Goal: Task Accomplishment & Management: Use online tool/utility

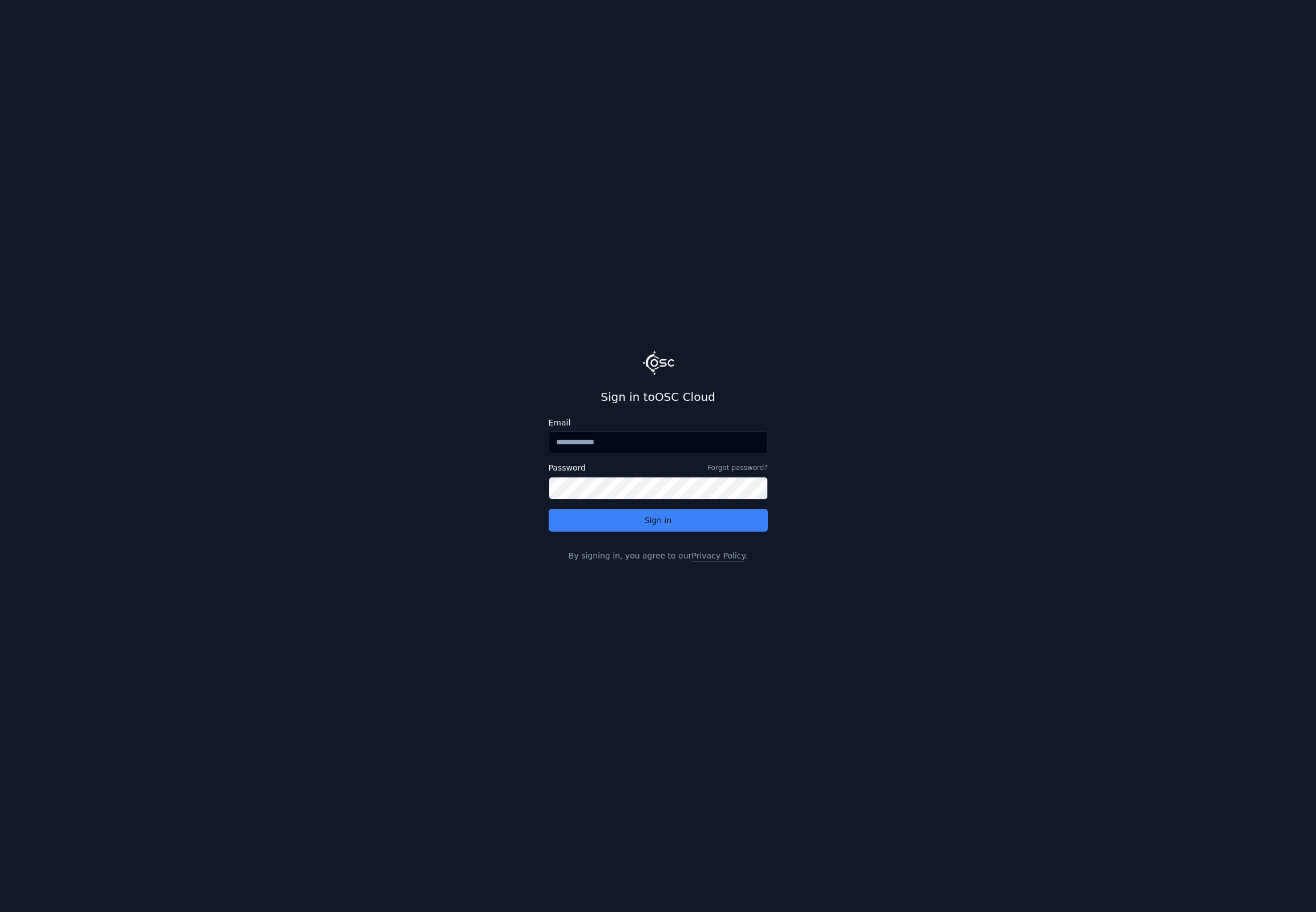
type input "**********"
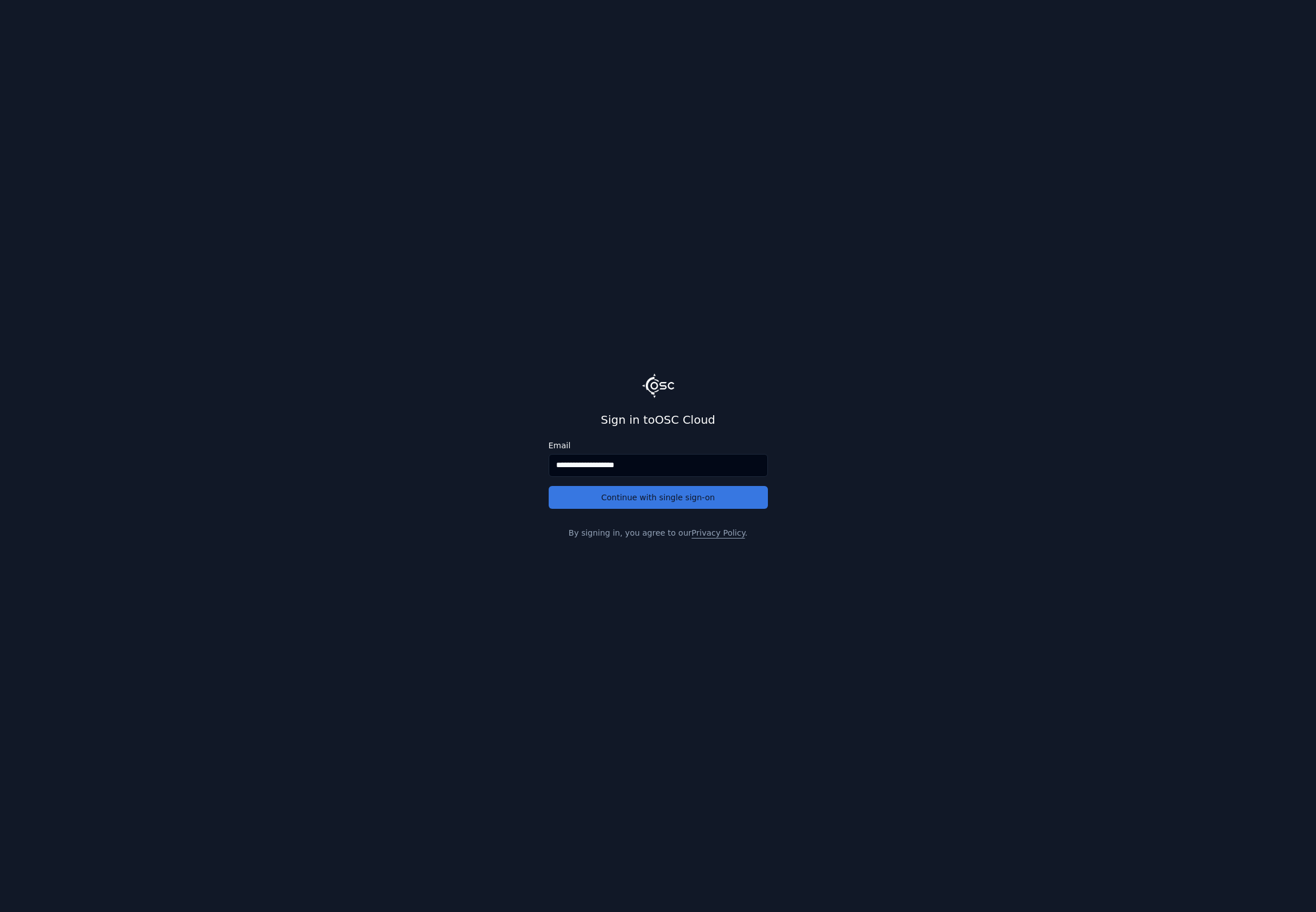
click at [617, 497] on button "Continue with single sign-on" at bounding box center [658, 497] width 219 height 23
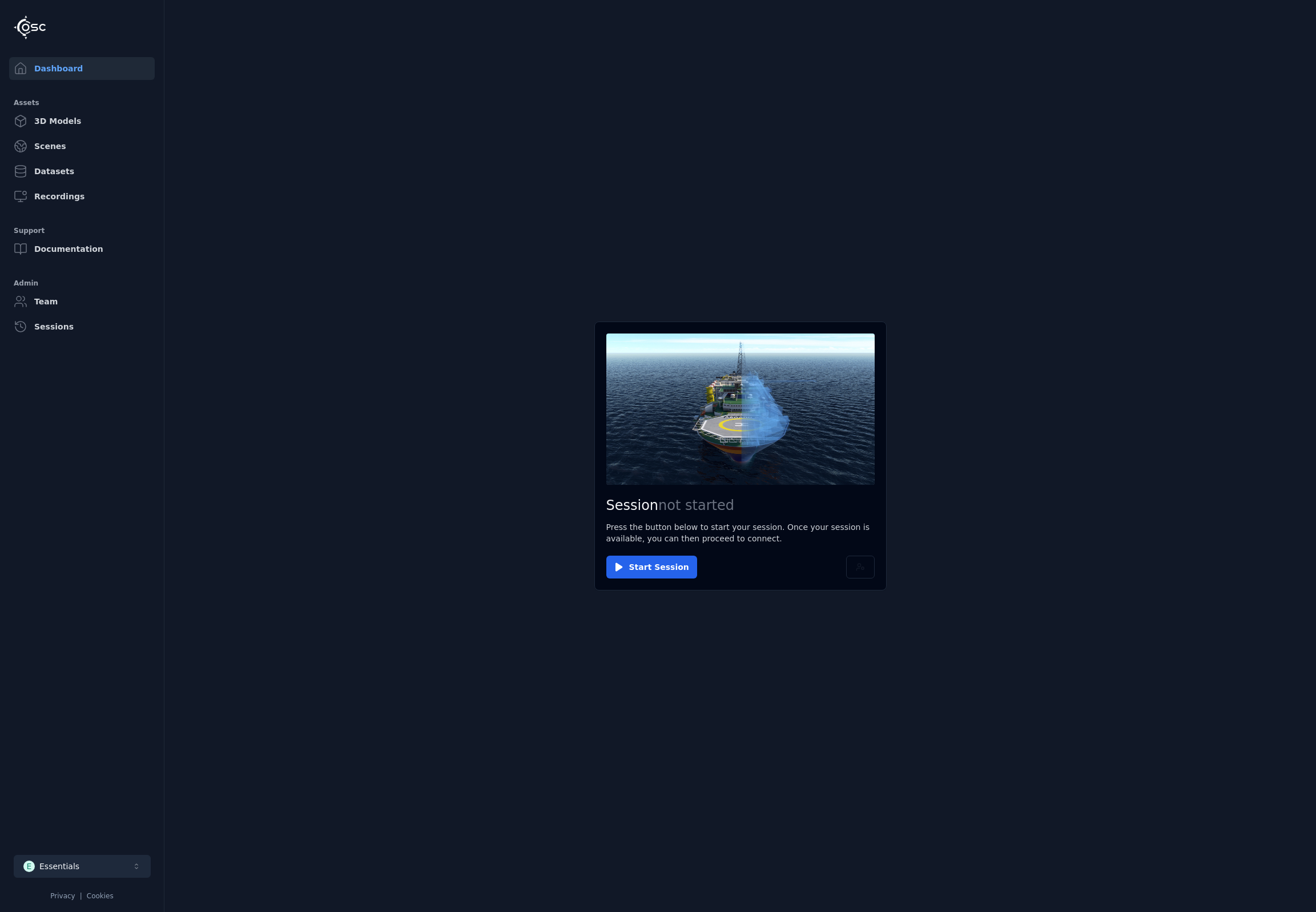
click at [52, 872] on div "Essentials" at bounding box center [59, 866] width 40 height 12
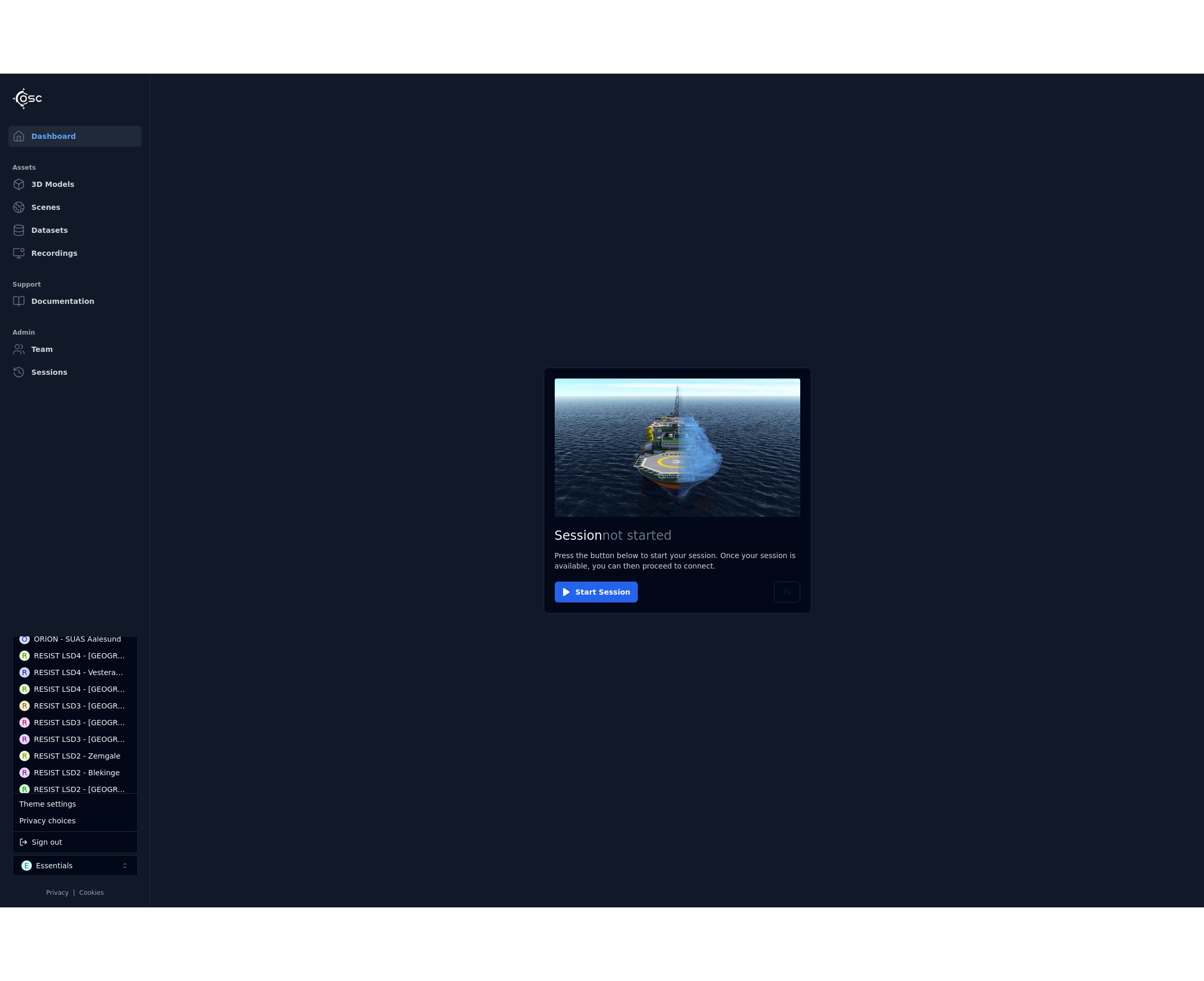
scroll to position [214, 0]
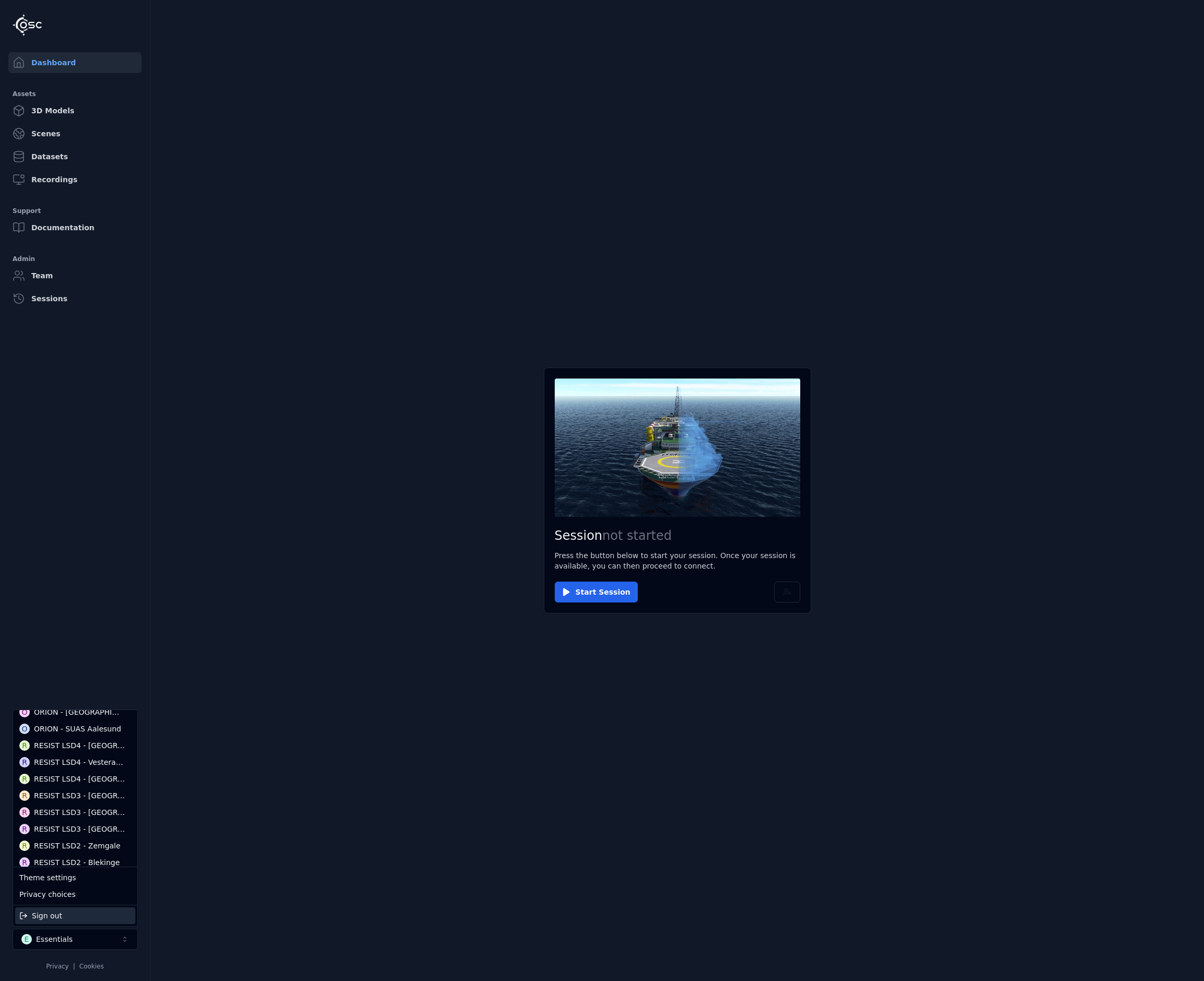
click at [31, 833] on div "Sign out" at bounding box center [75, 915] width 120 height 17
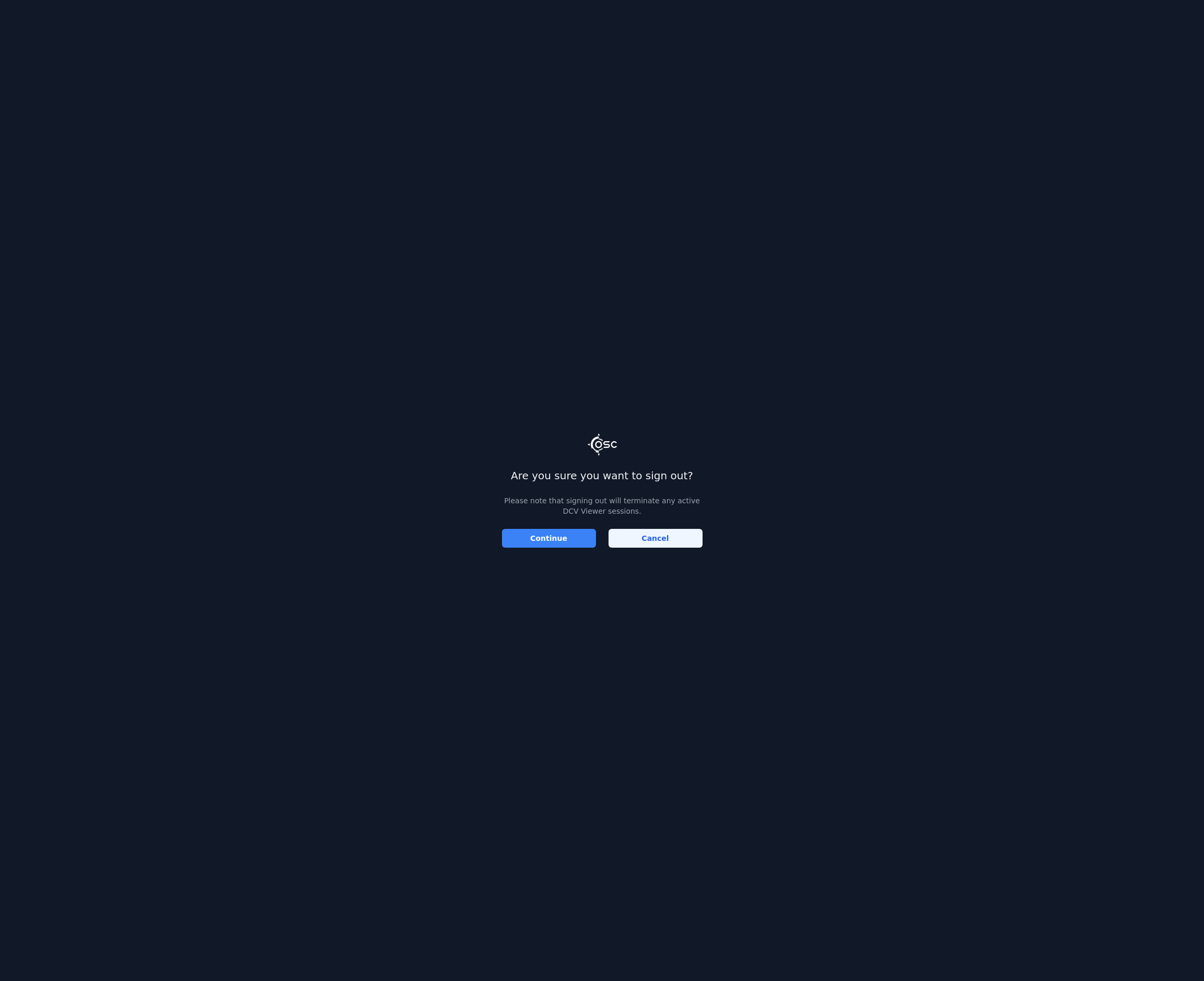
click at [545, 542] on button "Continue" at bounding box center [549, 538] width 94 height 19
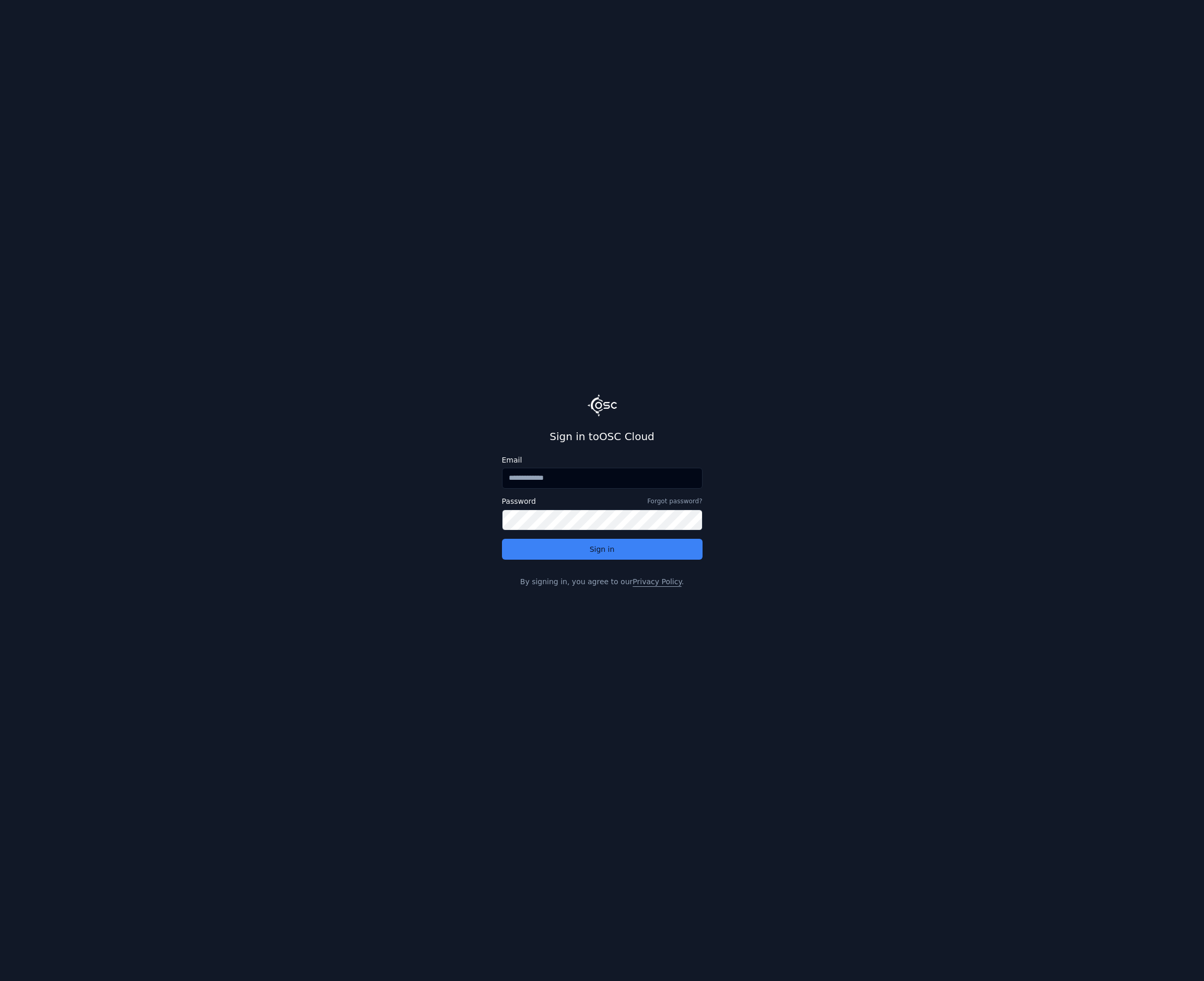
click at [579, 485] on input "Email" at bounding box center [602, 478] width 201 height 21
type input "**********"
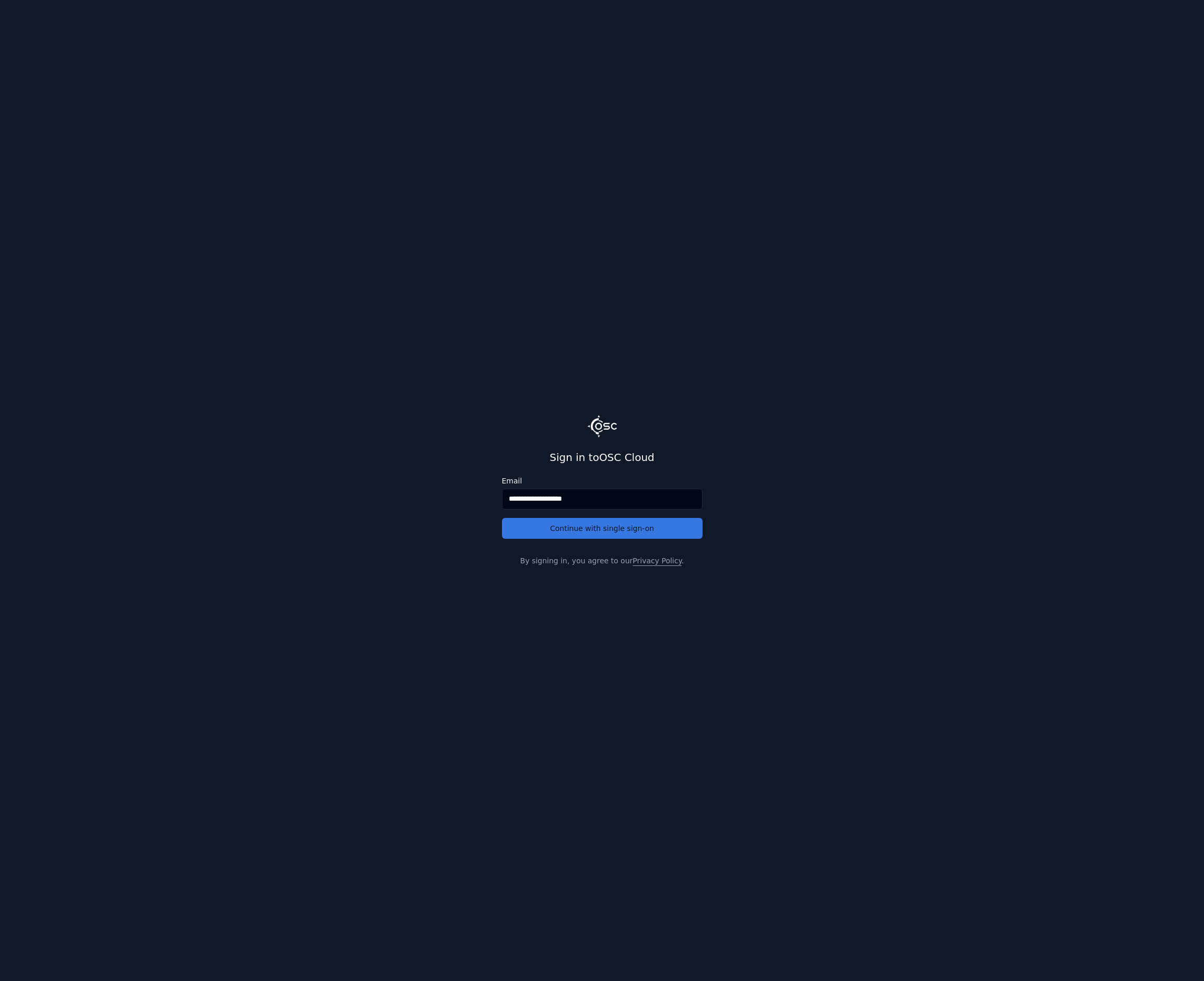
click at [560, 533] on button "Continue with single sign-on" at bounding box center [602, 528] width 201 height 21
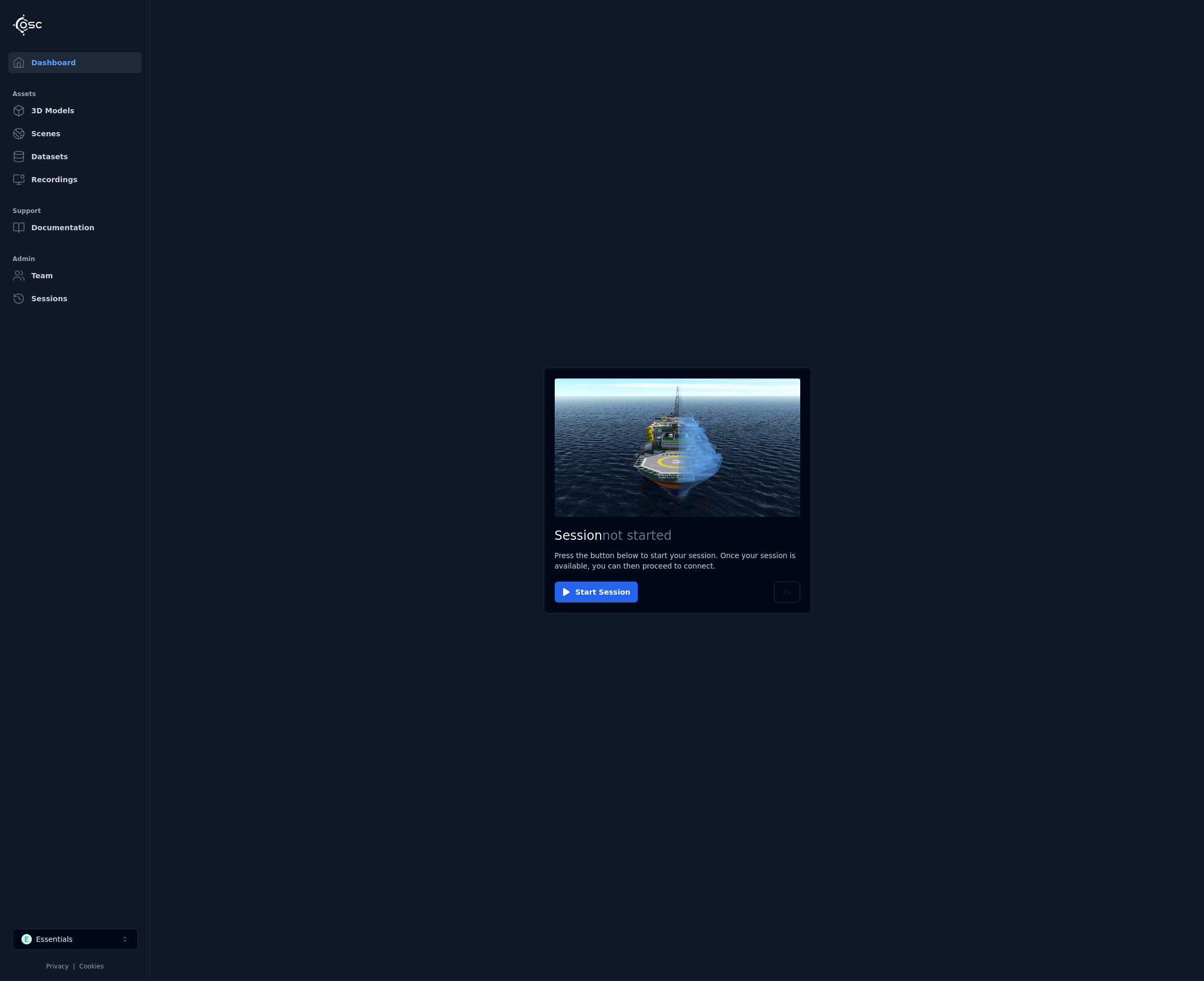
click at [110, 932] on button "E Essentials" at bounding box center [75, 939] width 125 height 21
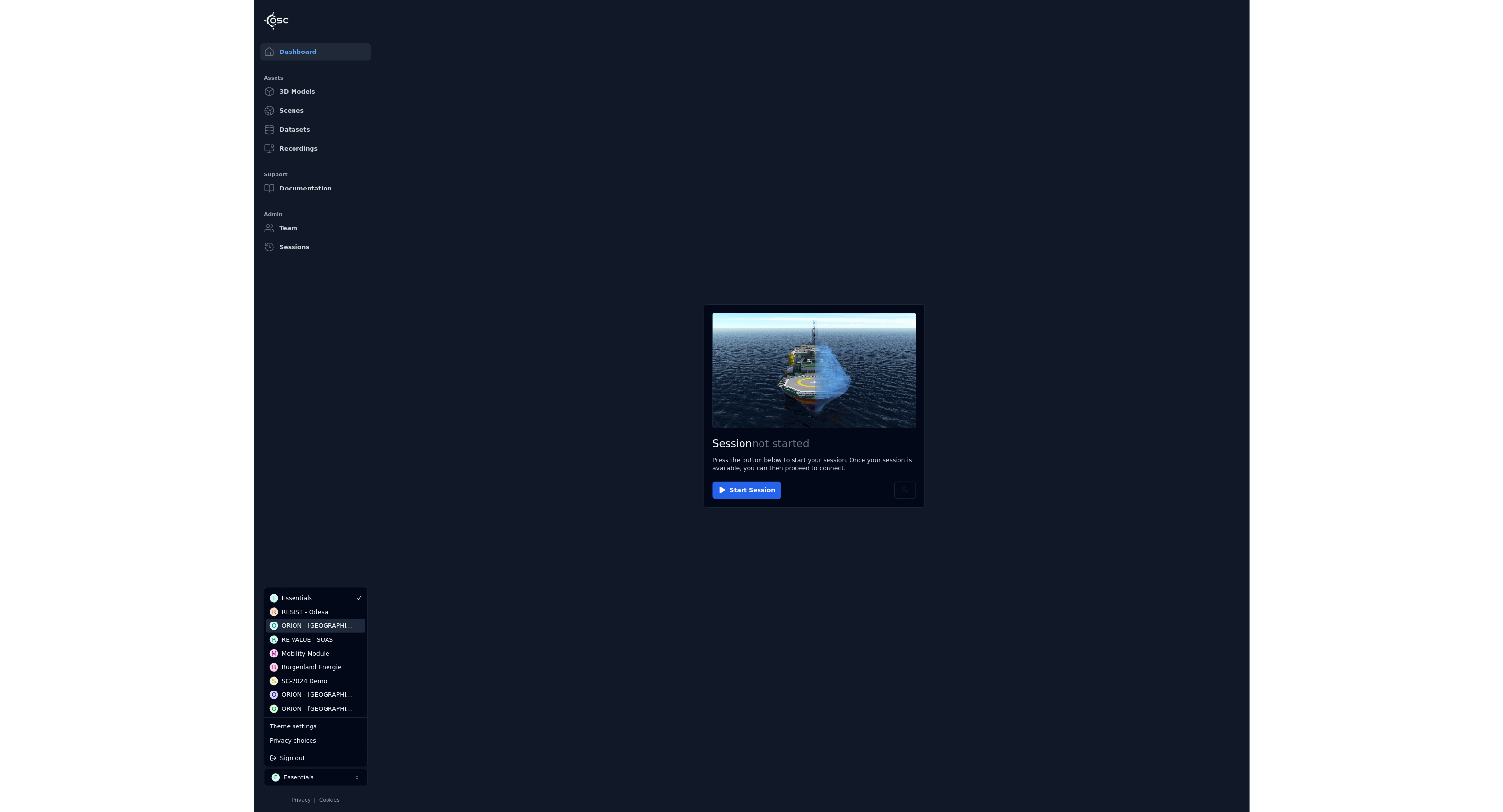
scroll to position [48, 0]
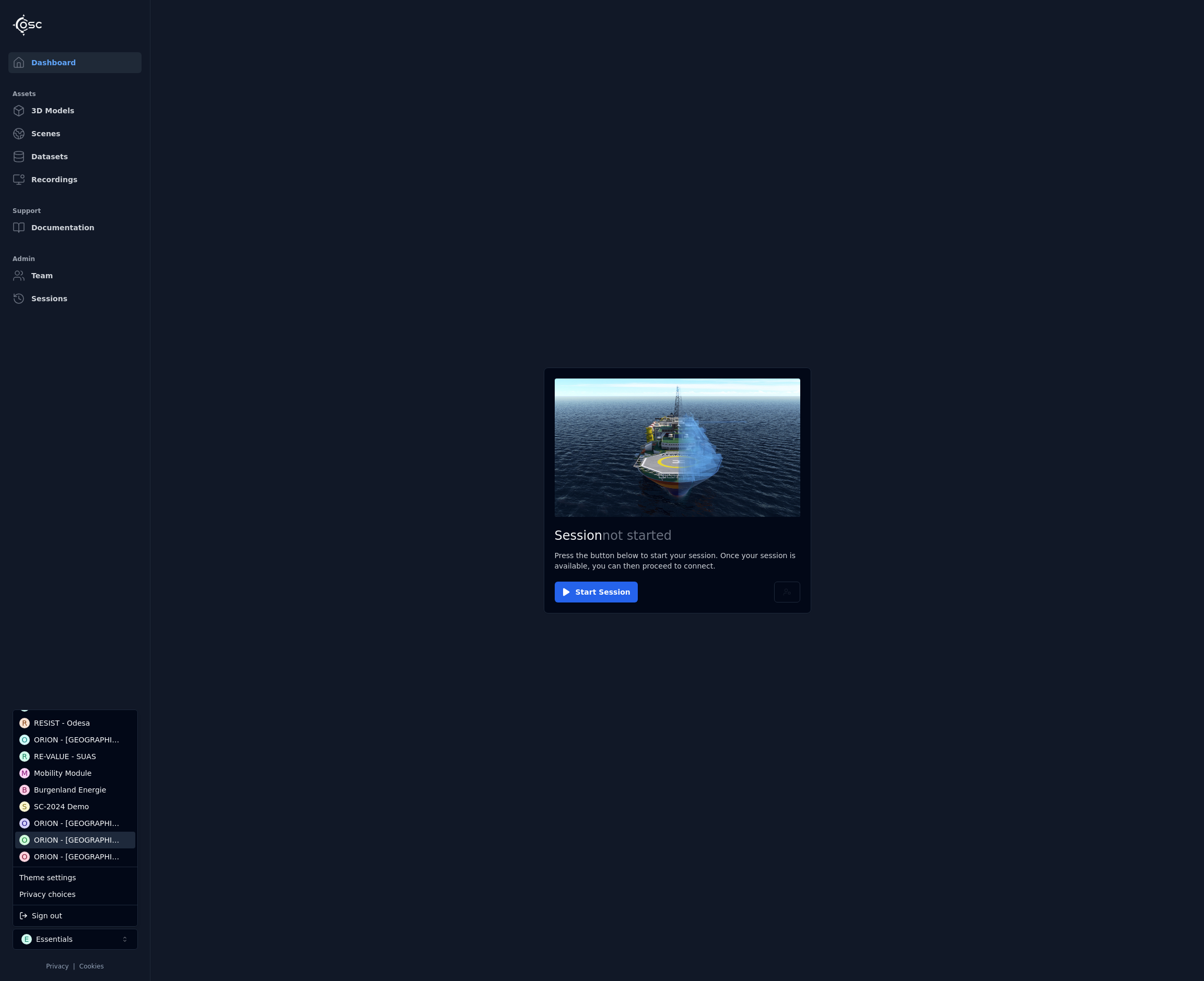
click at [71, 846] on div "O ORION - Brazil" at bounding box center [75, 840] width 120 height 17
click at [599, 599] on html "Dashboard Assets 3D Models Scenes Datasets Recordings Support Documentation Adm…" at bounding box center [602, 490] width 1204 height 981
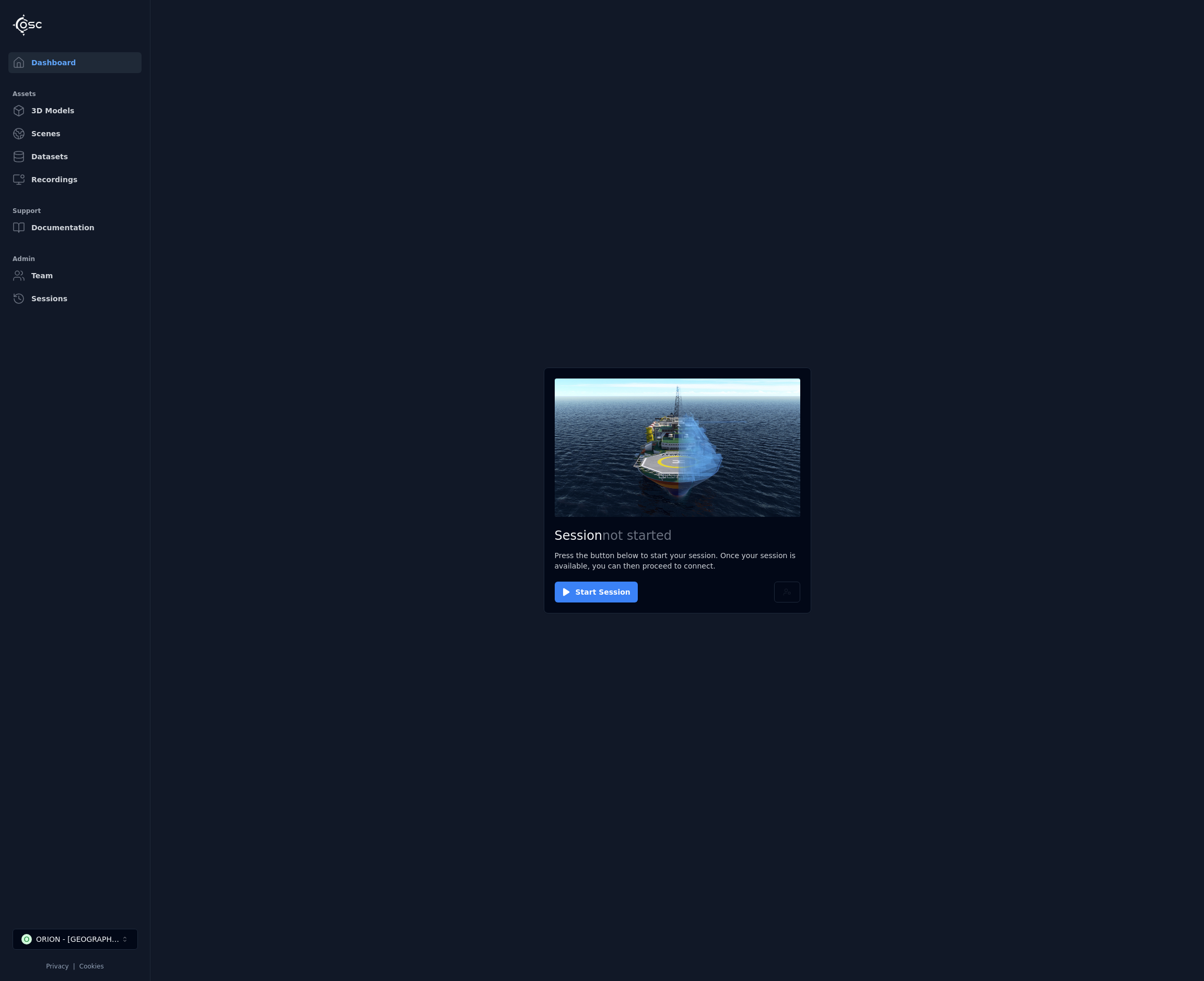
click at [593, 594] on button "Start Session" at bounding box center [596, 592] width 83 height 21
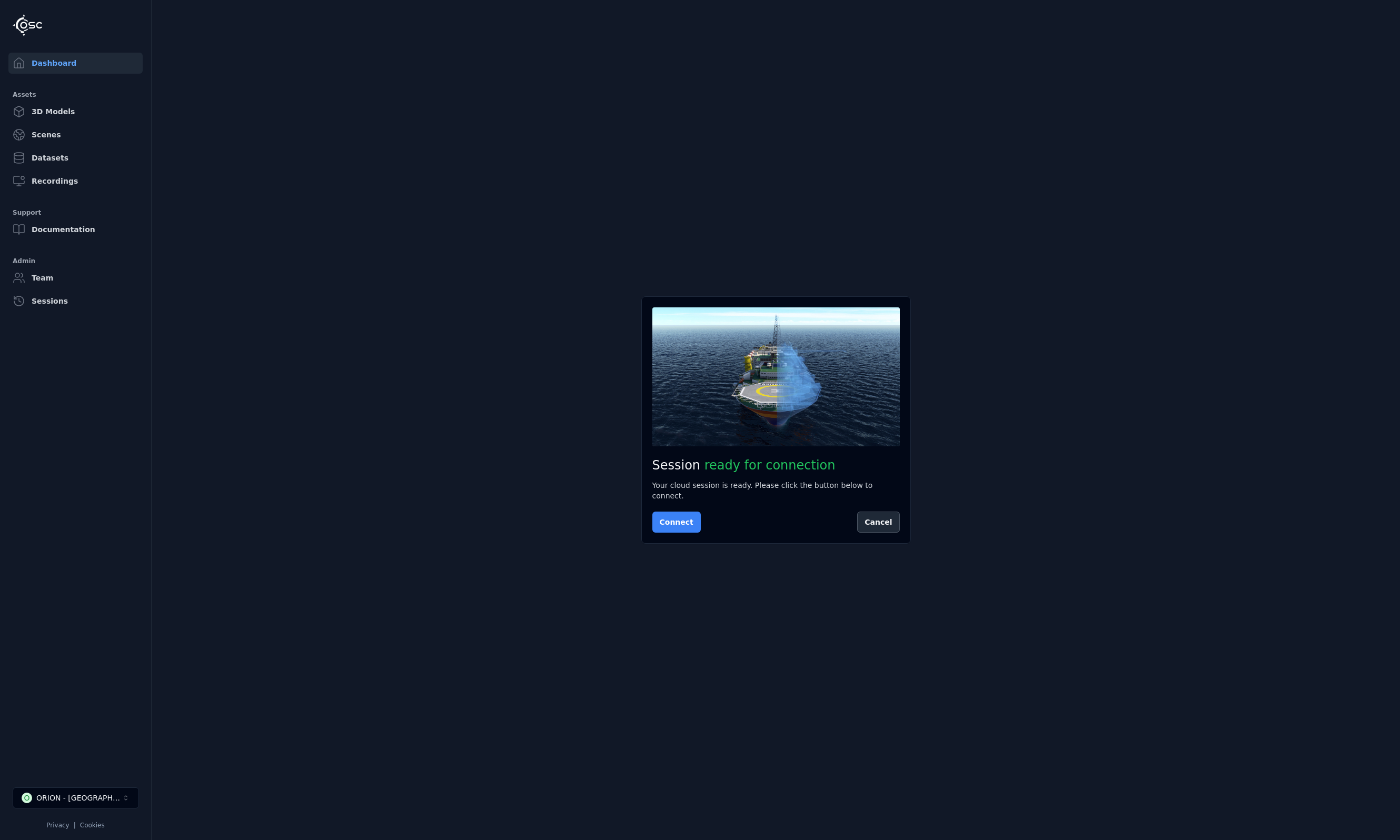
click at [671, 518] on button "Connect" at bounding box center [676, 522] width 49 height 21
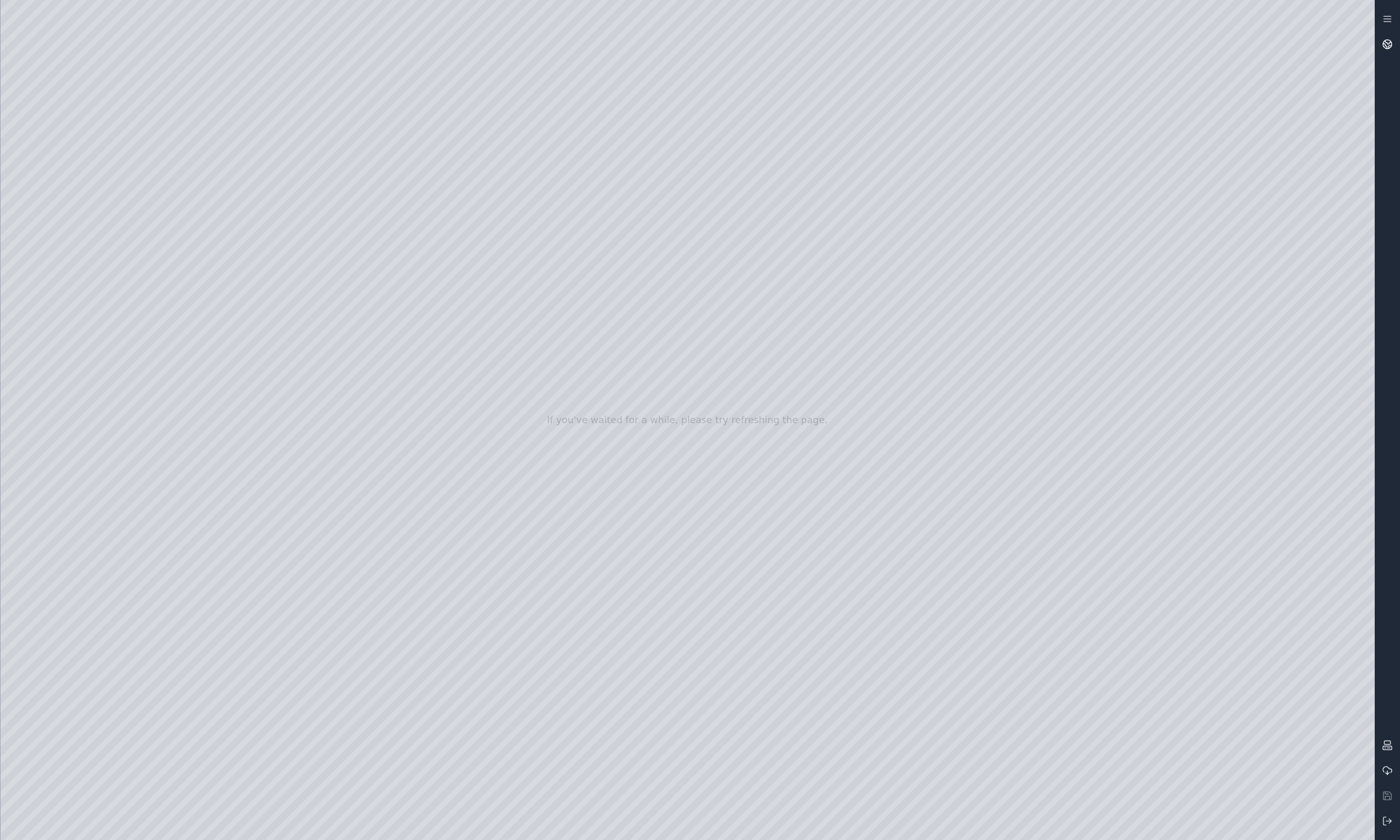
click at [1213, 47] on icon at bounding box center [1387, 44] width 11 height 11
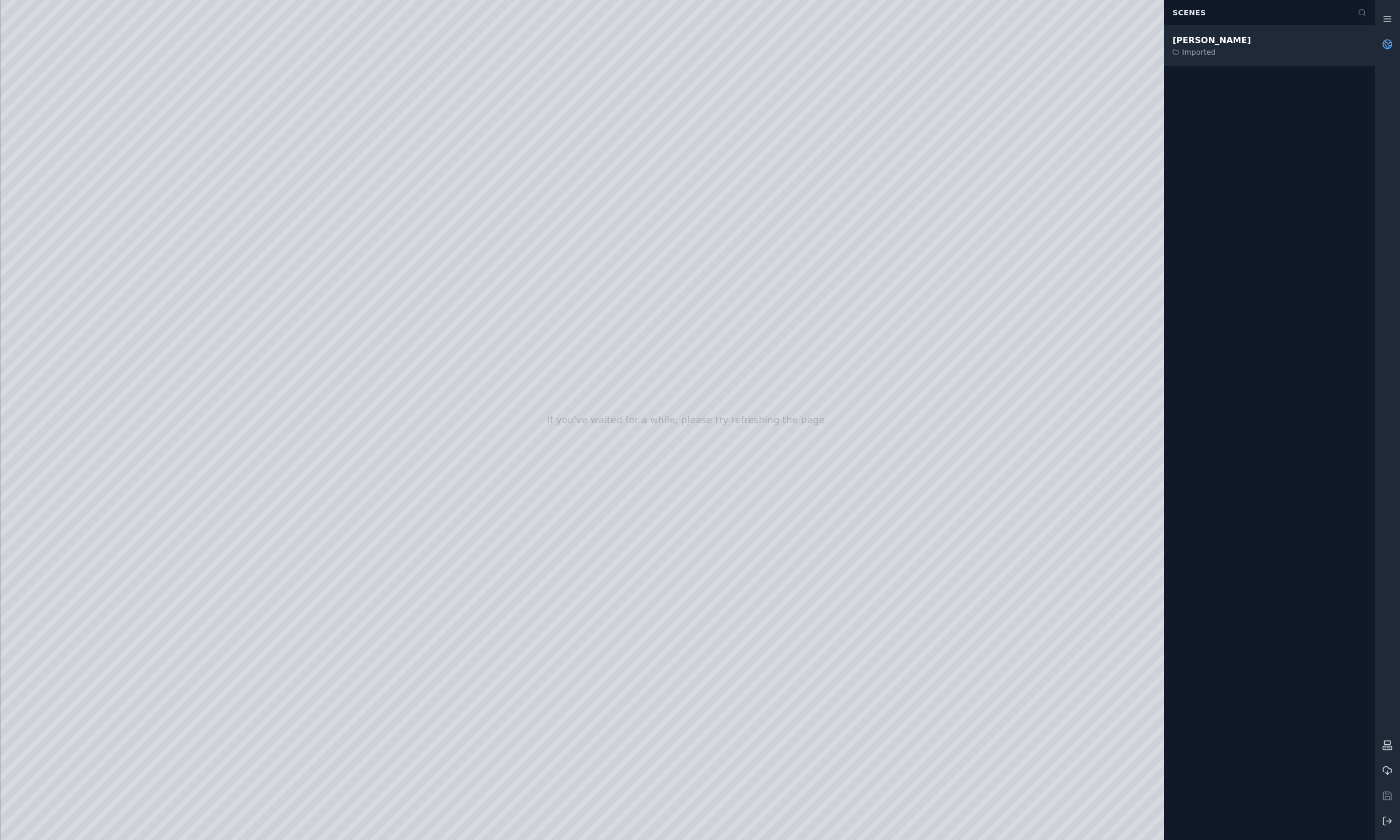
click at [1213, 46] on div "João Câmara III Imported" at bounding box center [1269, 46] width 210 height 40
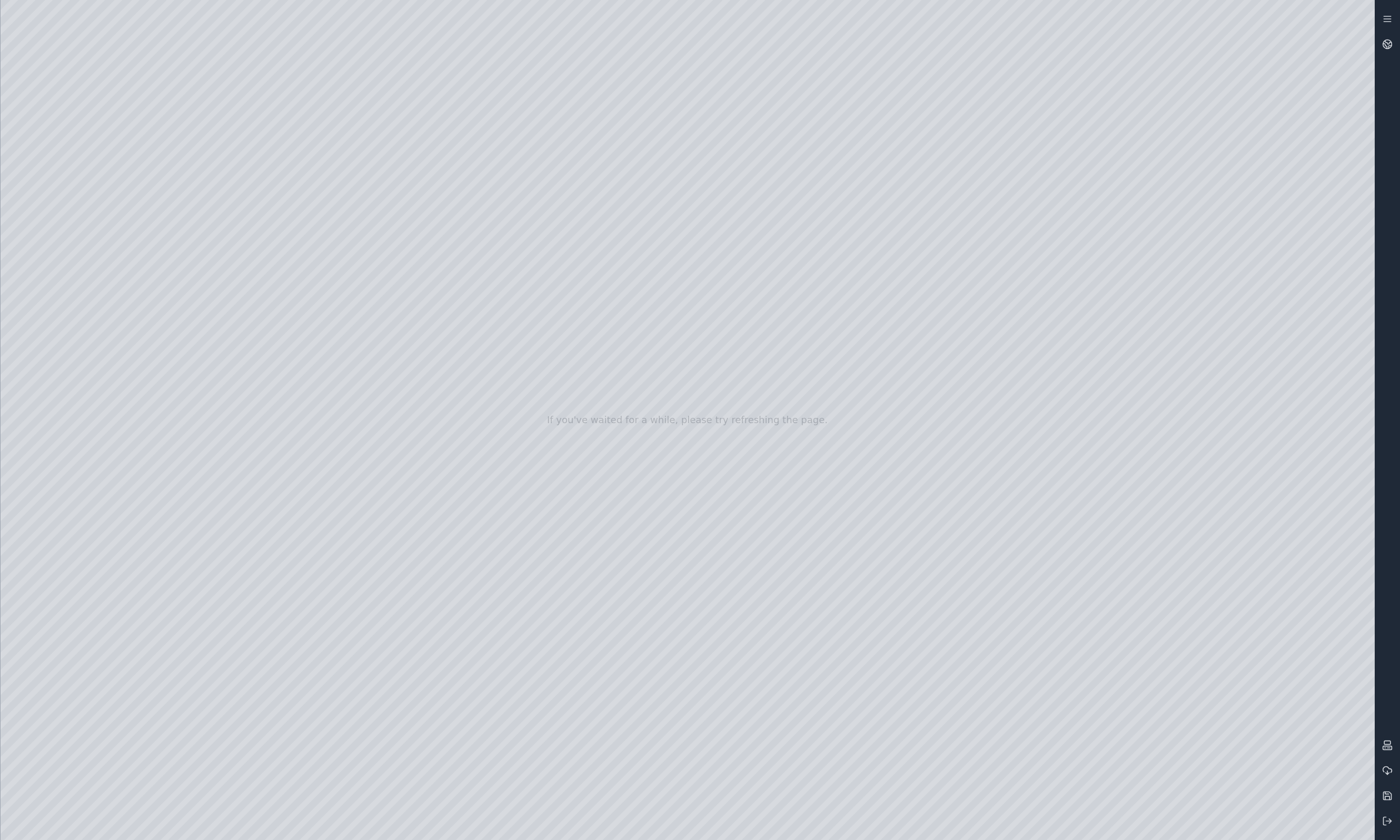
drag, startPoint x: 720, startPoint y: 381, endPoint x: 733, endPoint y: 484, distance: 103.8
drag, startPoint x: 710, startPoint y: 429, endPoint x: 749, endPoint y: 430, distance: 39.0
drag, startPoint x: 729, startPoint y: 405, endPoint x: 696, endPoint y: 474, distance: 76.5
drag, startPoint x: 363, startPoint y: 298, endPoint x: 355, endPoint y: 257, distance: 41.8
click at [359, 253] on div at bounding box center [688, 420] width 1374 height 840
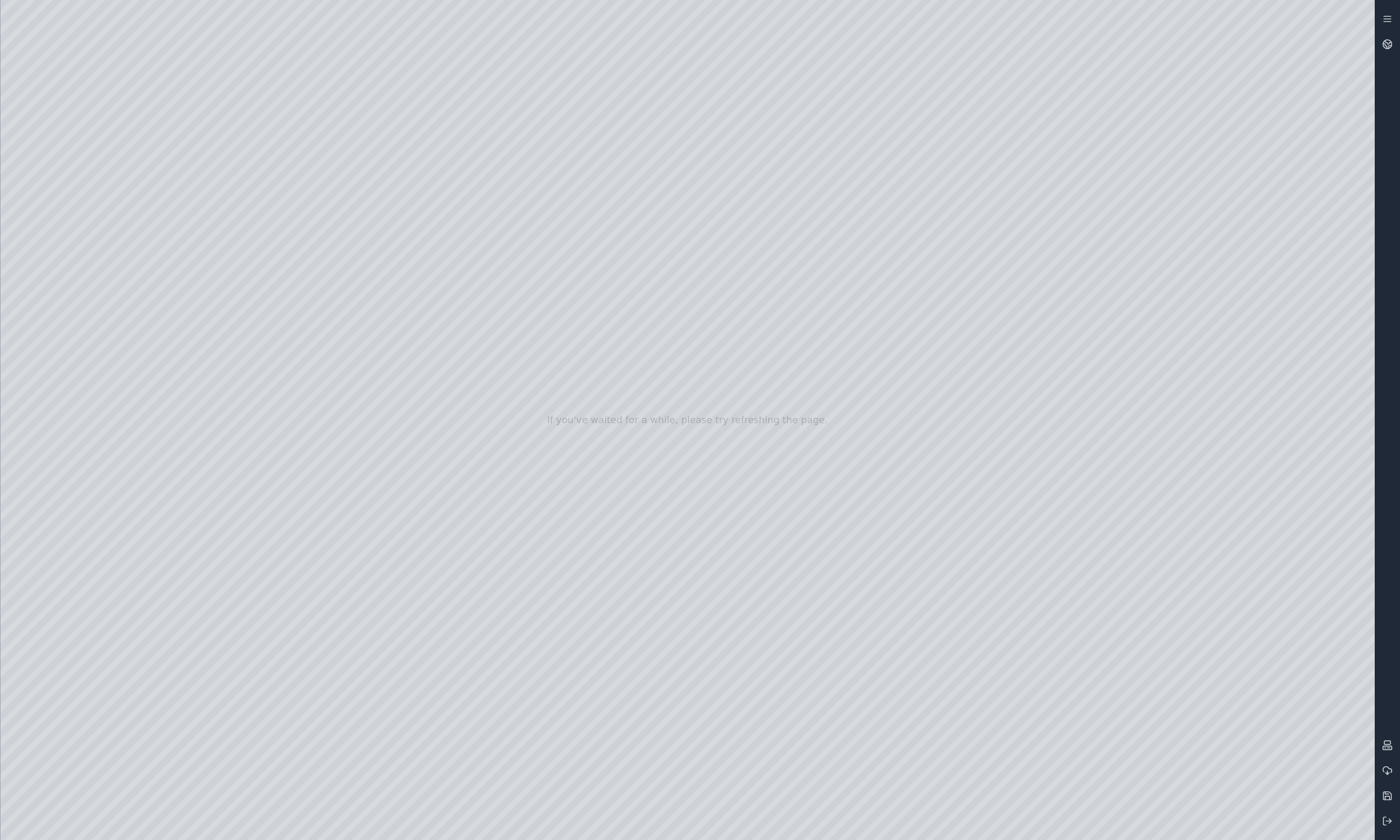
drag, startPoint x: 401, startPoint y: 301, endPoint x: 776, endPoint y: 840, distance: 656.6
drag, startPoint x: 824, startPoint y: 661, endPoint x: 872, endPoint y: 734, distance: 87.4
click at [387, 323] on div at bounding box center [688, 420] width 1374 height 840
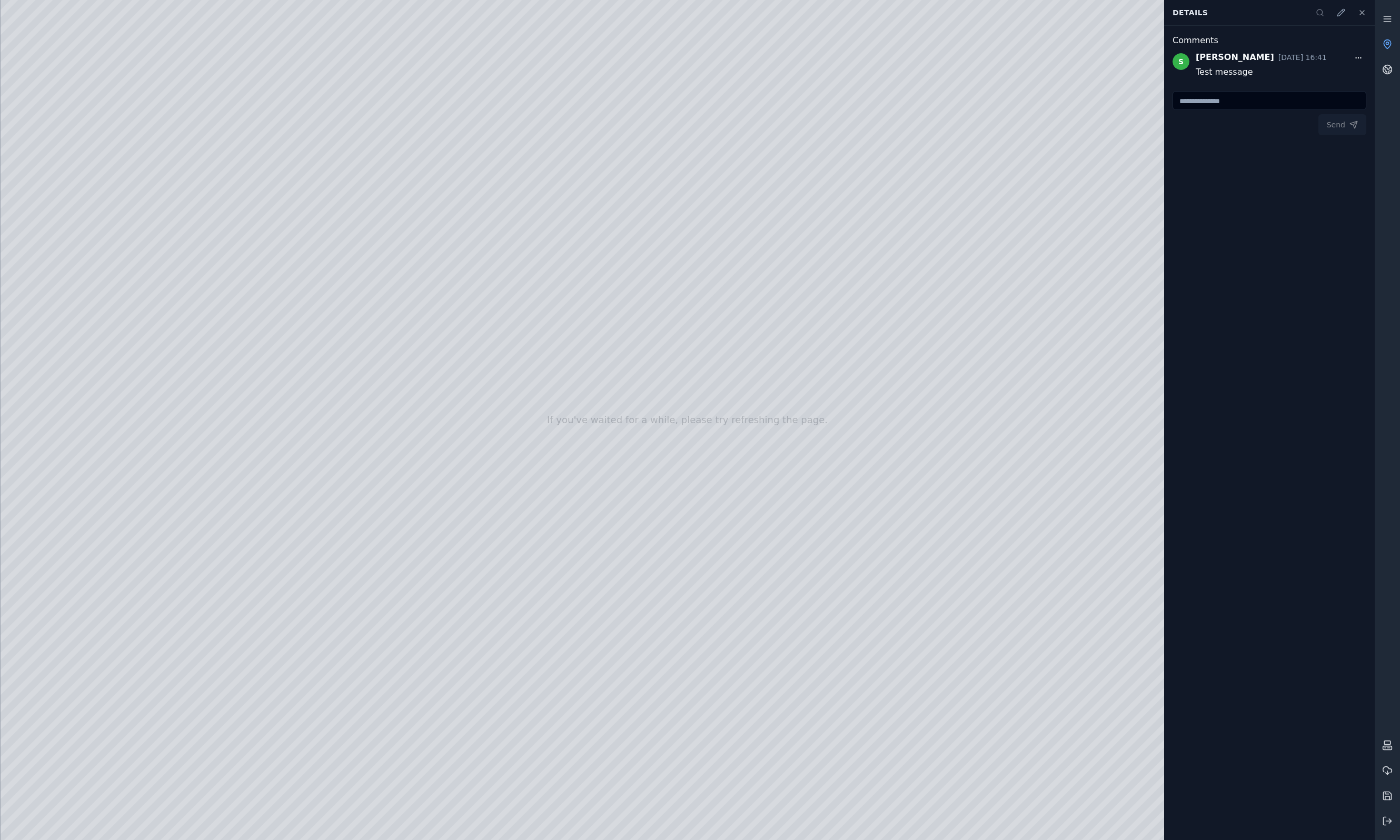
drag, startPoint x: 711, startPoint y: 447, endPoint x: 528, endPoint y: 409, distance: 186.9
click at [1213, 13] on icon at bounding box center [1361, 13] width 4 height 4
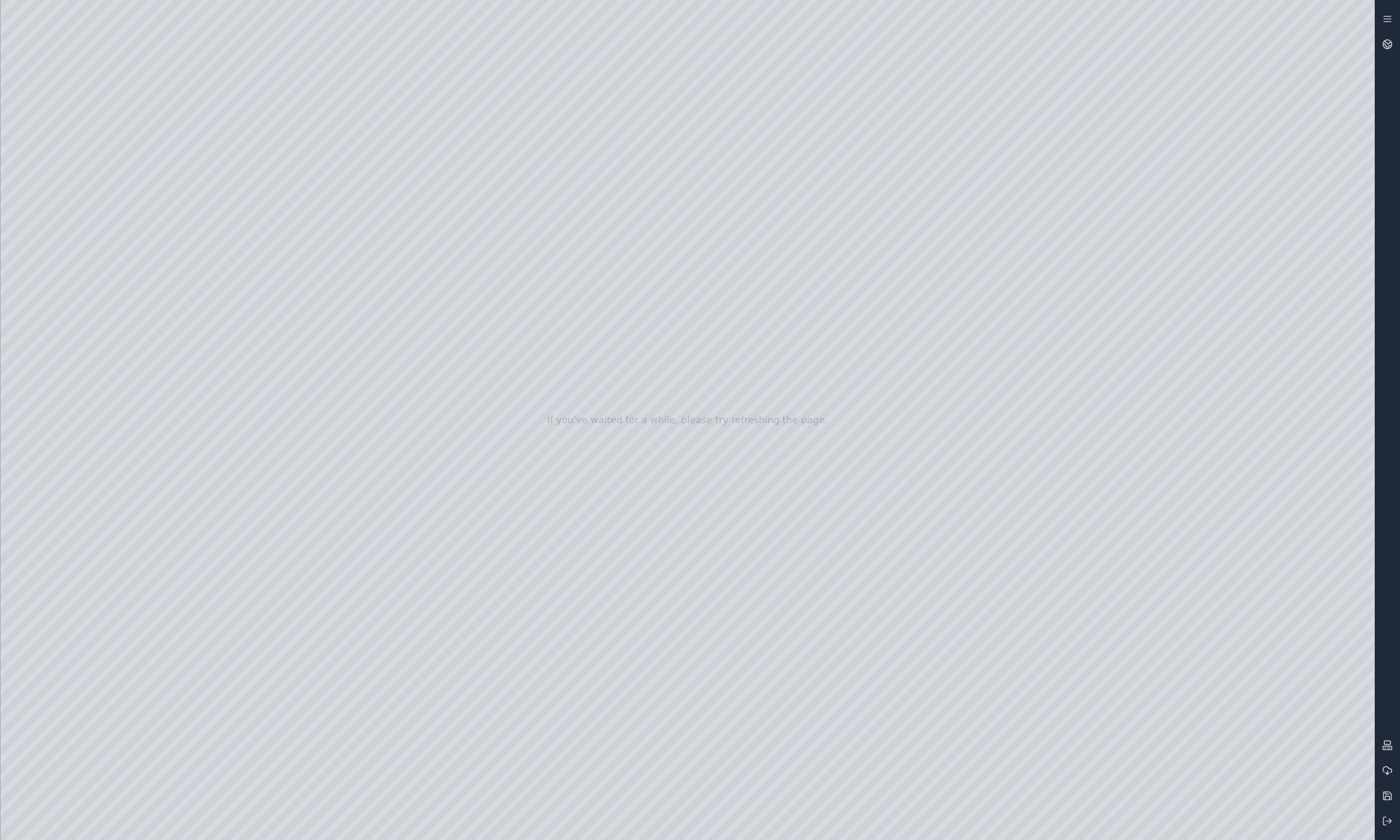
click at [940, 370] on div at bounding box center [688, 420] width 1374 height 840
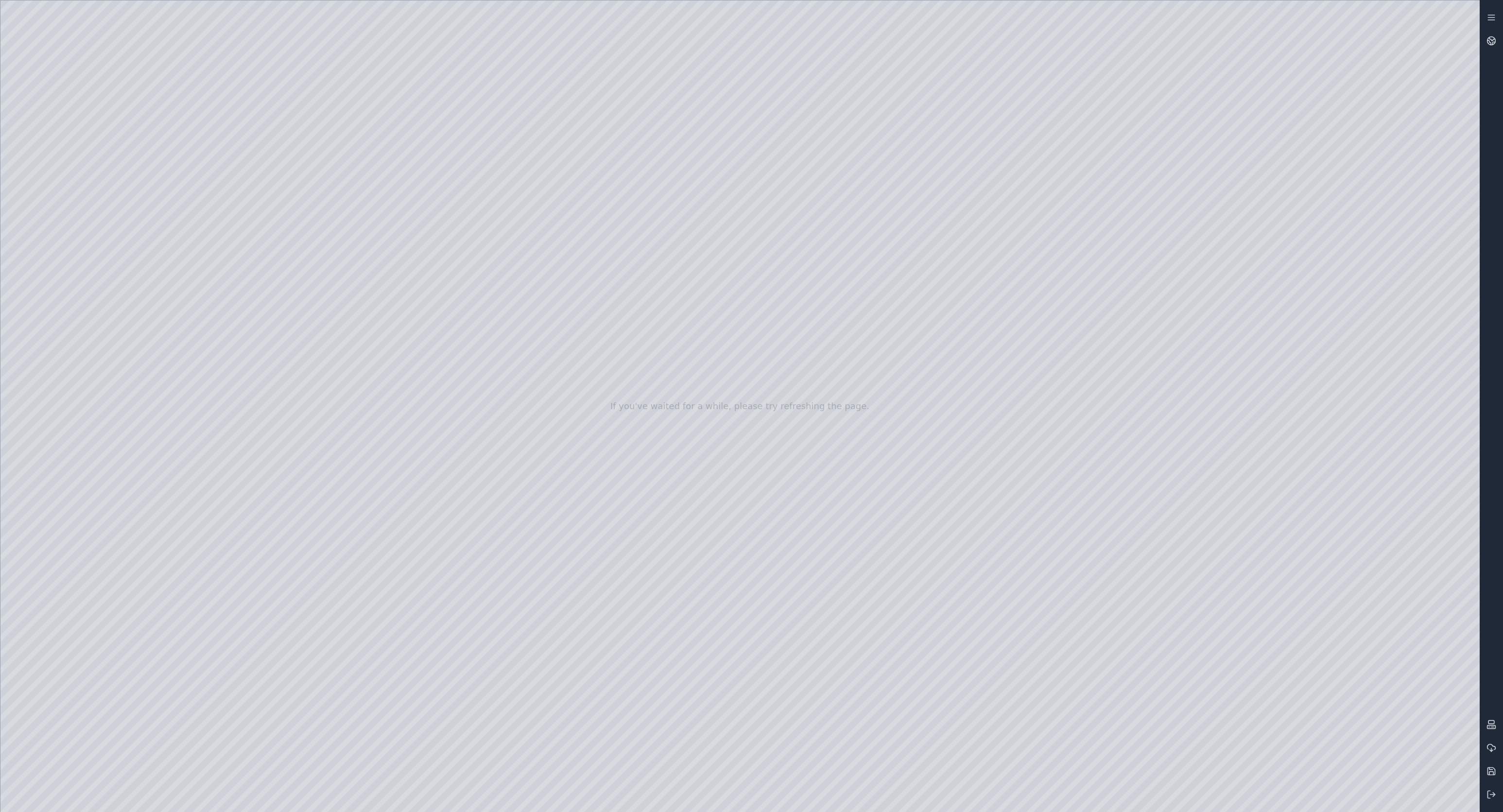
drag, startPoint x: 843, startPoint y: 572, endPoint x: 852, endPoint y: 586, distance: 16.6
click at [1120, 40] on circle at bounding box center [1491, 41] width 8 height 8
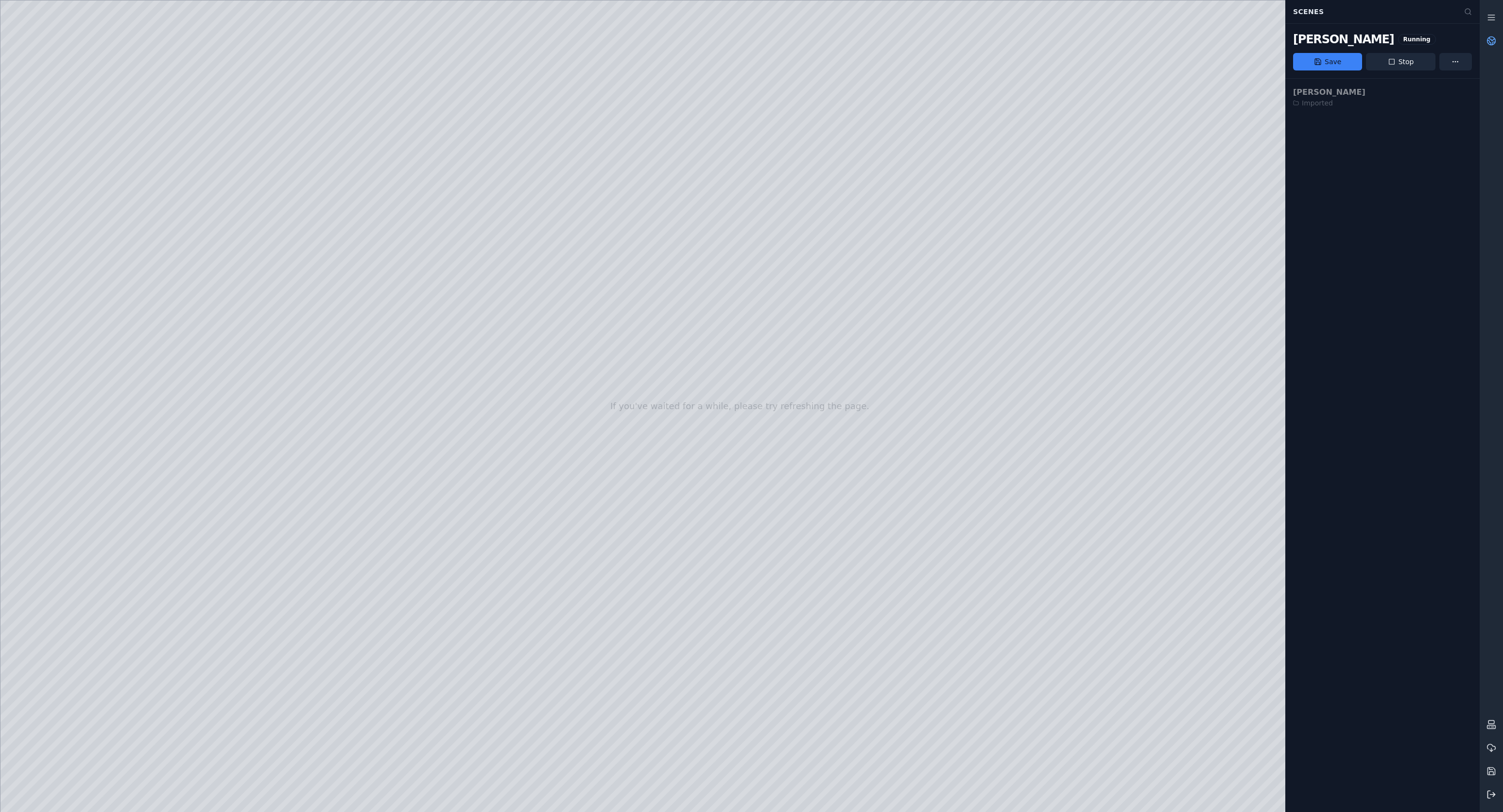
click at [1120, 792] on icon at bounding box center [1491, 794] width 10 height 10
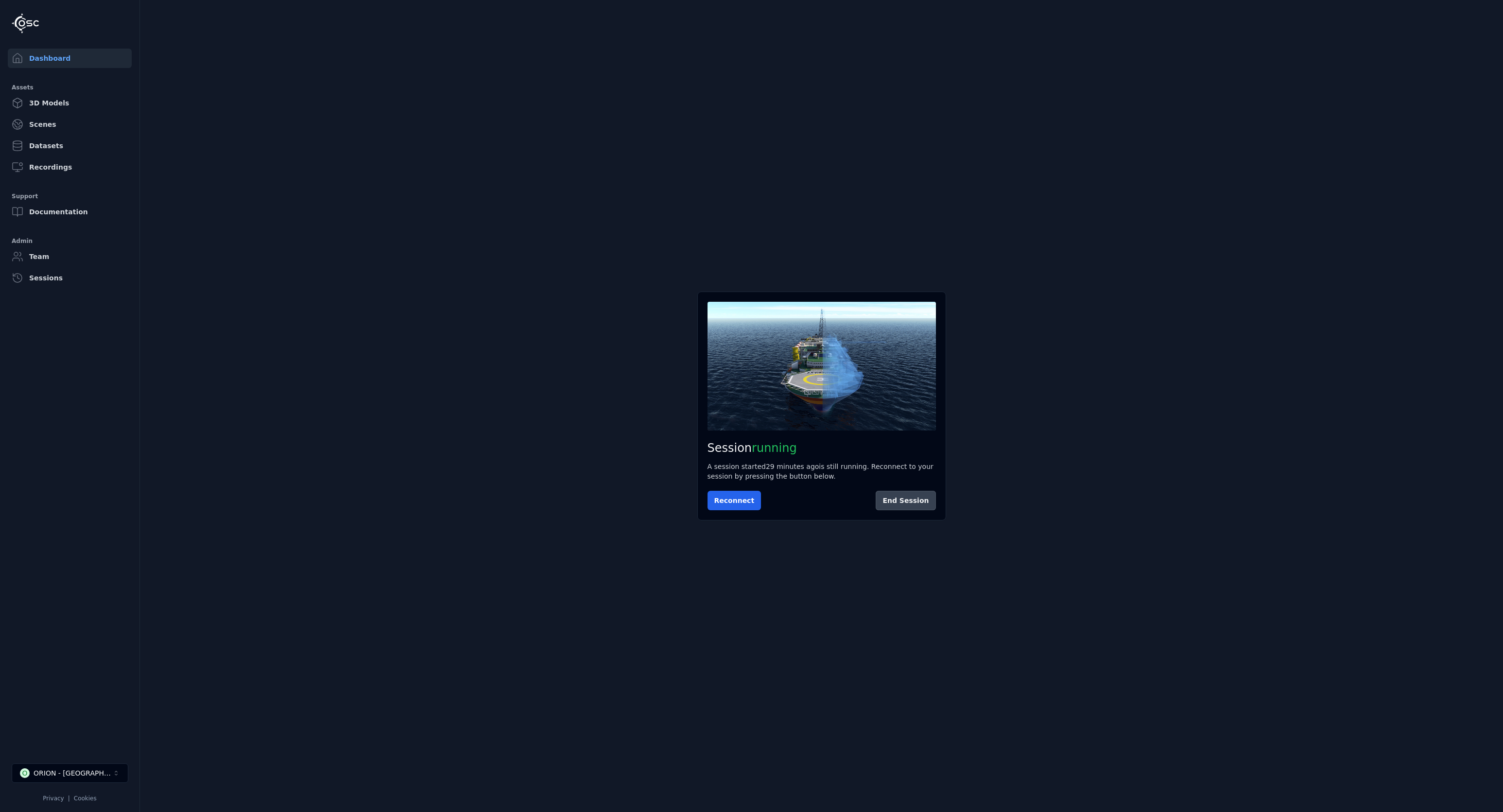
drag, startPoint x: 1494, startPoint y: 792, endPoint x: 892, endPoint y: 505, distance: 666.9
click at [892, 505] on button "End Session" at bounding box center [906, 500] width 60 height 19
